Goal: Navigation & Orientation: Find specific page/section

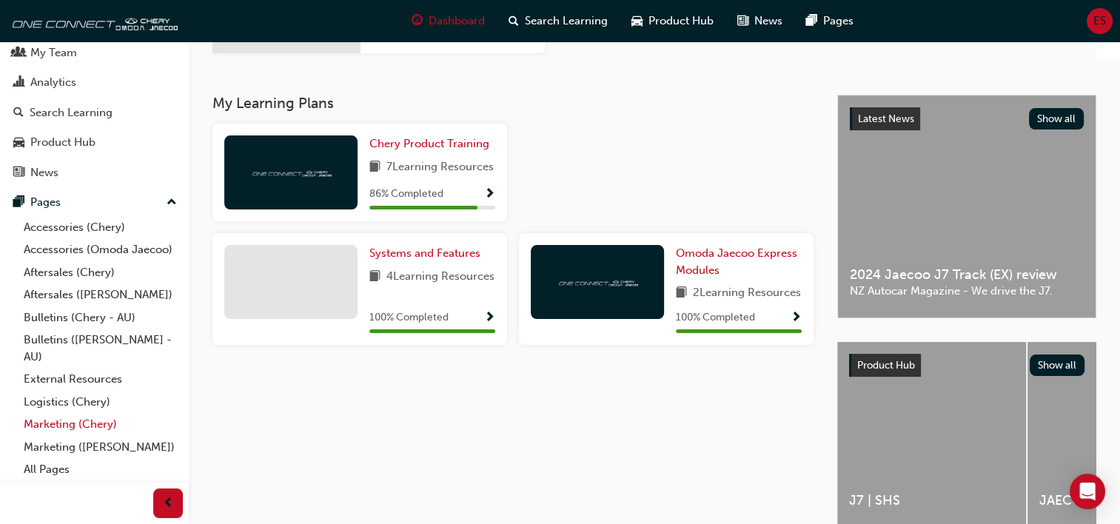
scroll to position [296, 0]
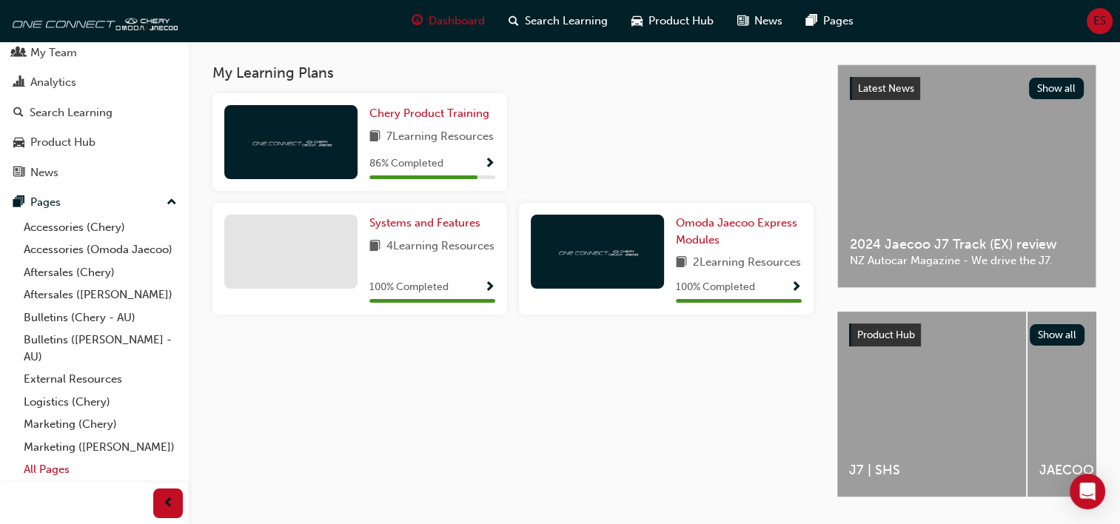
click at [43, 473] on link "All Pages" at bounding box center [100, 469] width 165 height 23
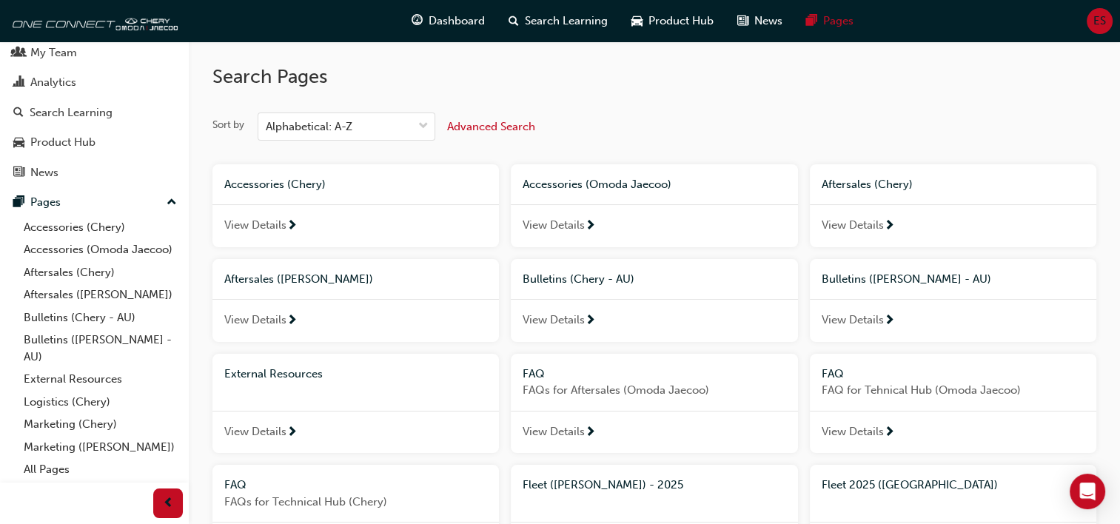
click at [631, 284] on span "Bulletins (Chery - AU)" at bounding box center [579, 278] width 112 height 13
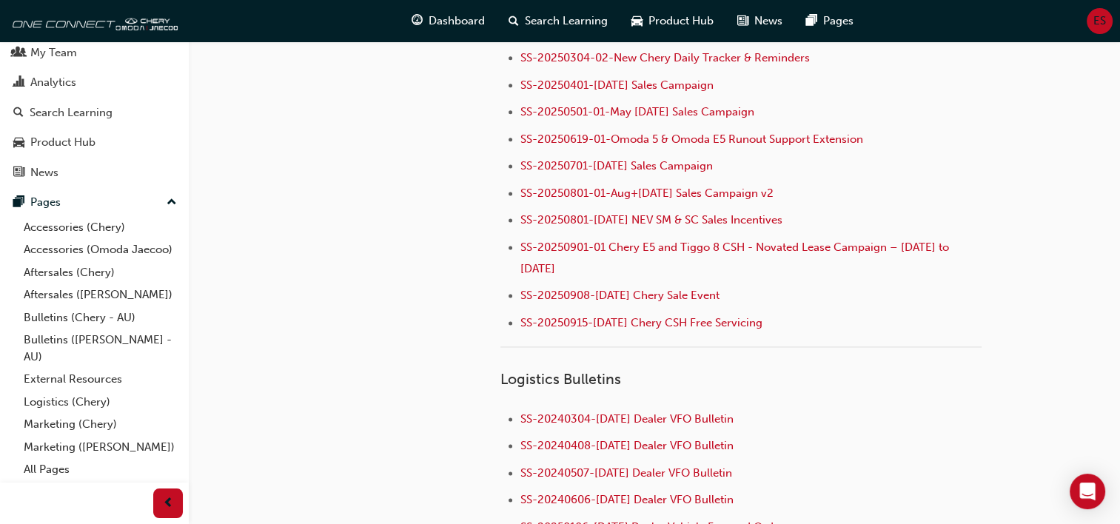
scroll to position [1954, 0]
